Goal: Task Accomplishment & Management: Manage account settings

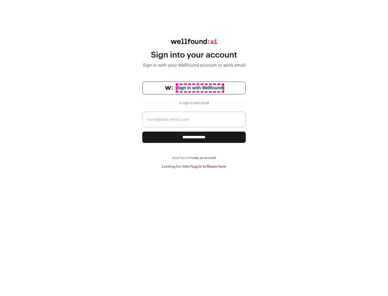
click at [200, 88] on span "Sign in with Wellfound" at bounding box center [200, 88] width 46 height 6
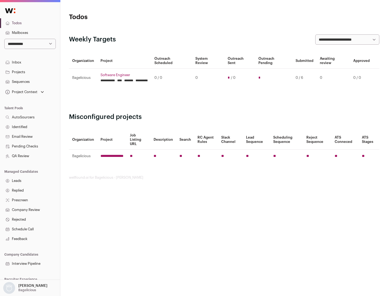
click at [30, 72] on link "Projects" at bounding box center [30, 72] width 60 height 10
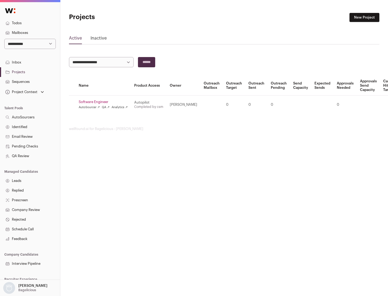
click at [105, 102] on link "Software Engineer" at bounding box center [103, 102] width 49 height 4
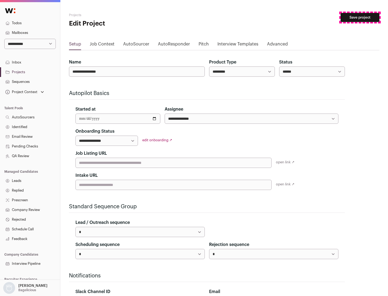
click at [360, 18] on button "Save project" at bounding box center [359, 17] width 39 height 9
